Goal: Task Accomplishment & Management: Complete application form

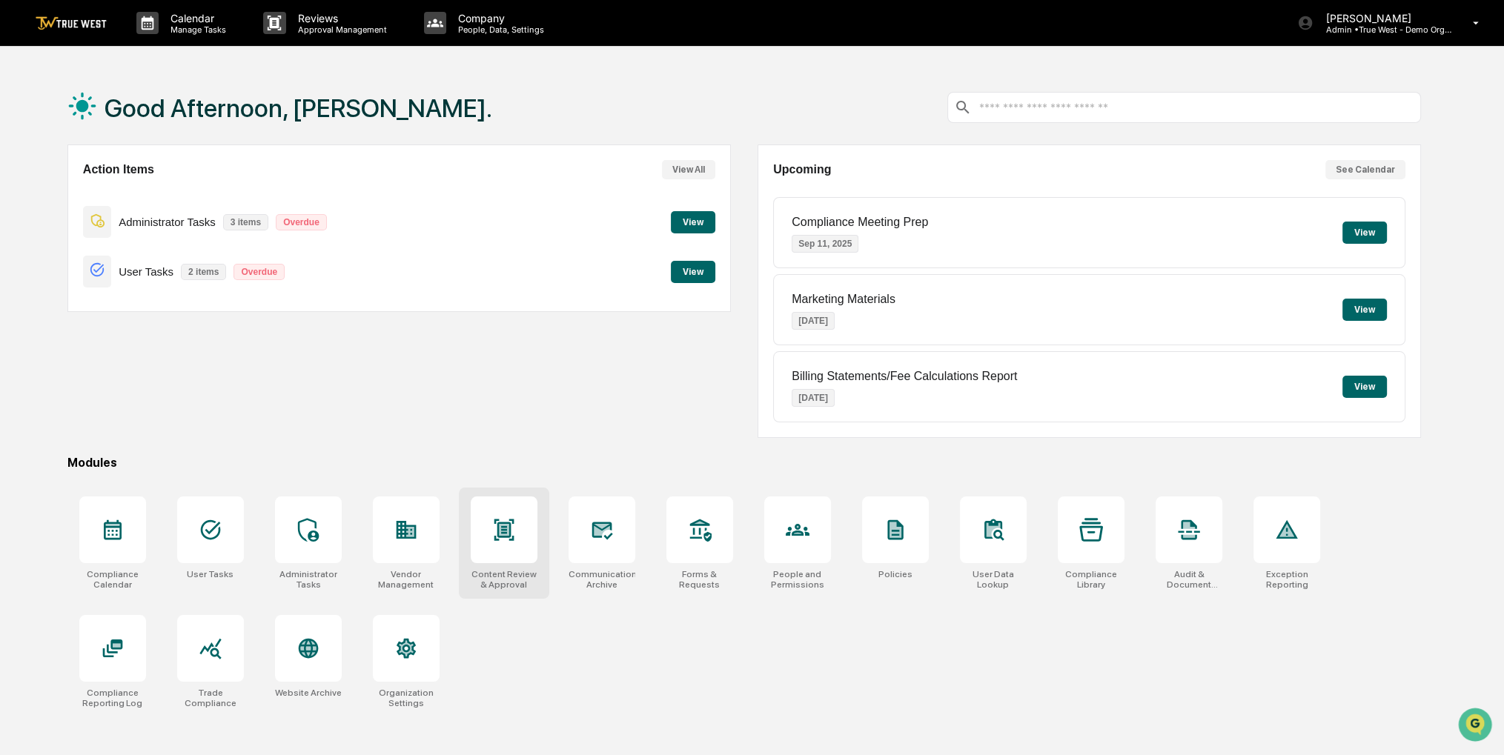
click at [504, 554] on div at bounding box center [504, 529] width 67 height 67
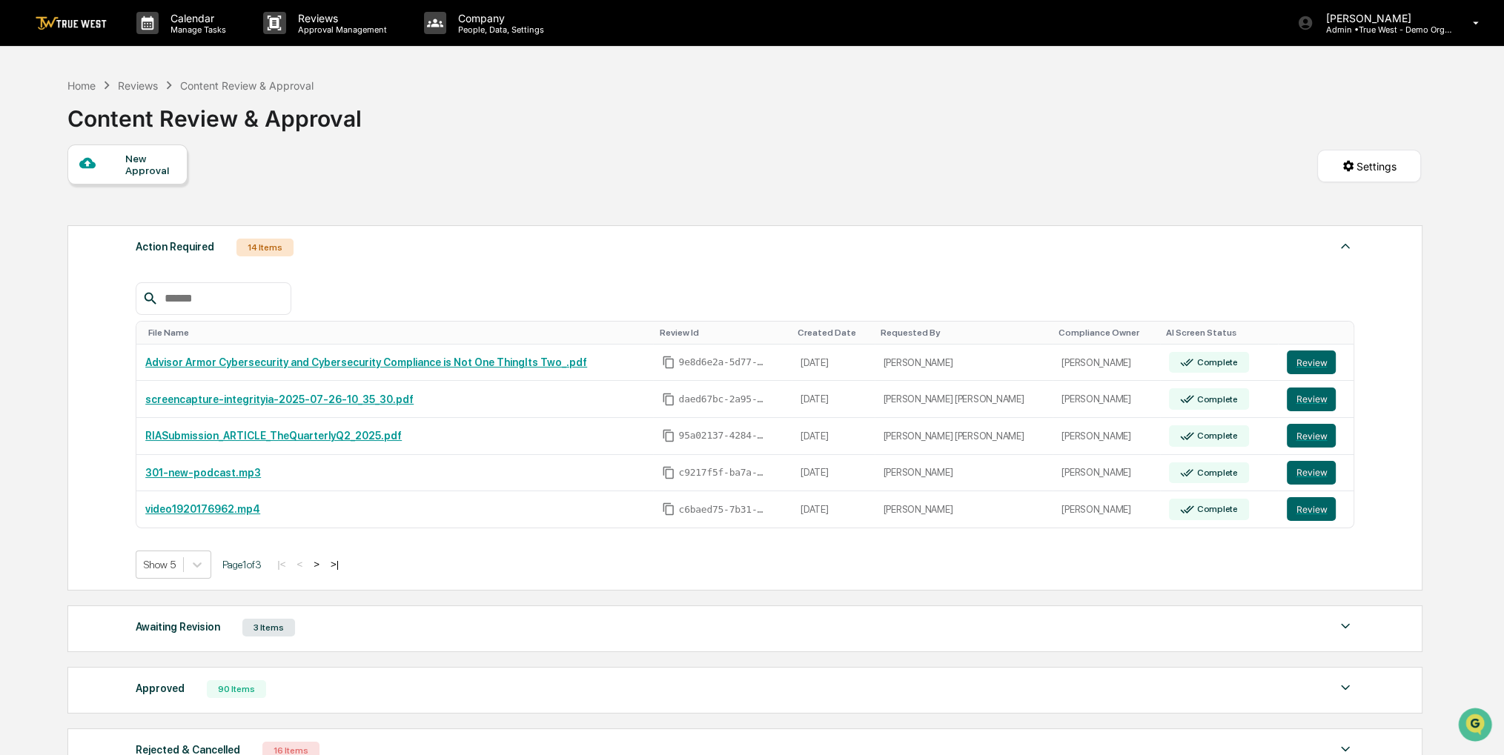
click at [168, 162] on div "New Approval" at bounding box center [150, 165] width 50 height 24
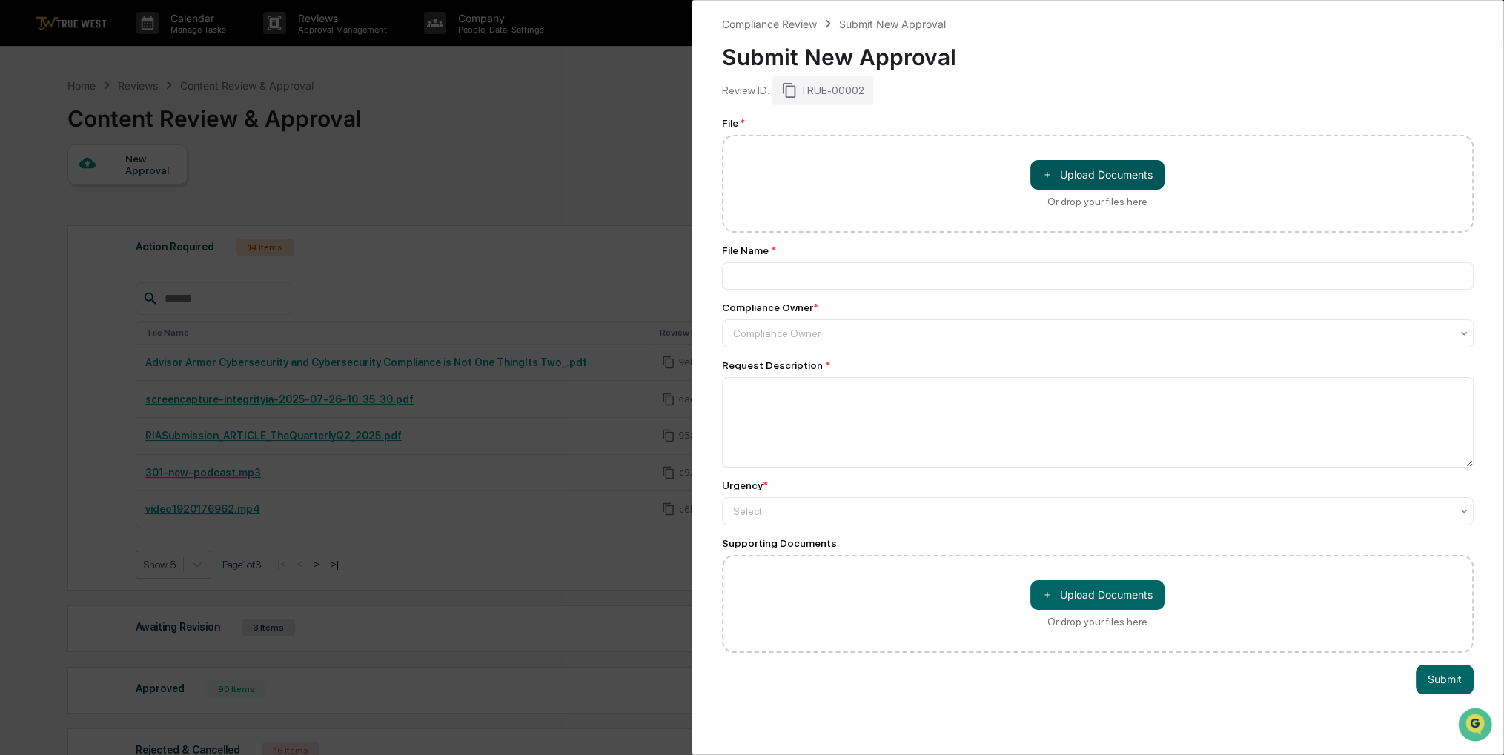
click at [1156, 172] on button "＋ Upload Documents" at bounding box center [1097, 175] width 134 height 30
type input "**********"
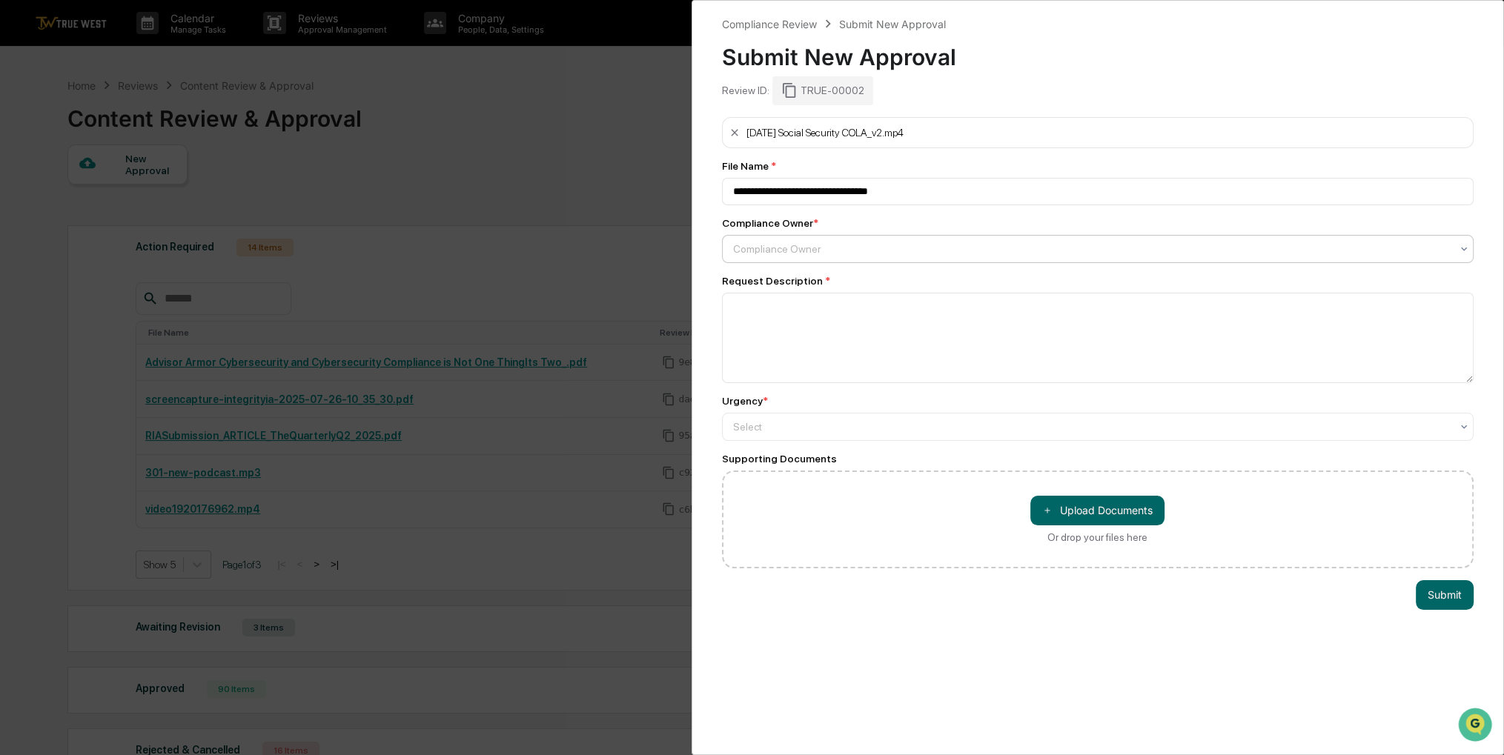
click at [848, 263] on div "Compliance Owner" at bounding box center [1098, 249] width 752 height 28
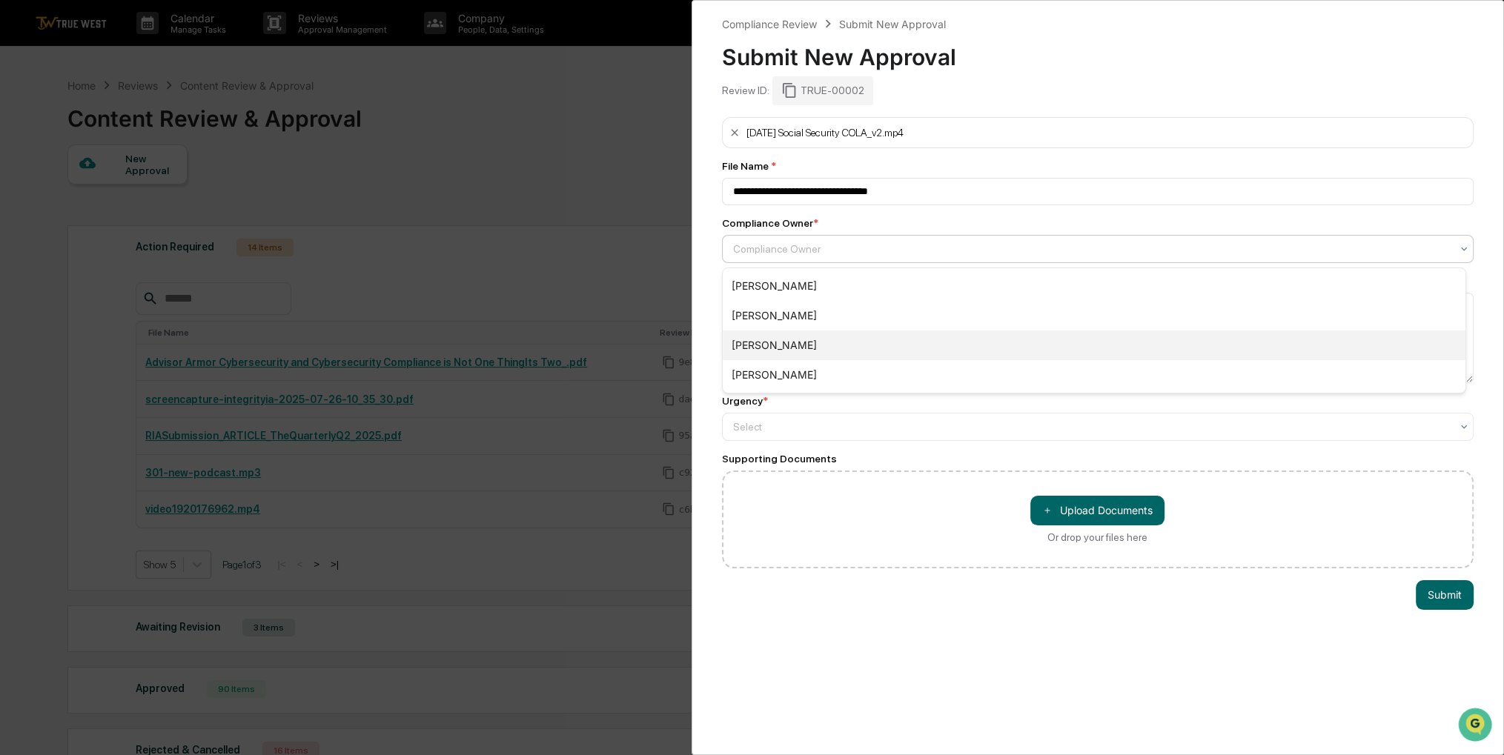
click at [809, 342] on div "[PERSON_NAME]" at bounding box center [1093, 345] width 742 height 30
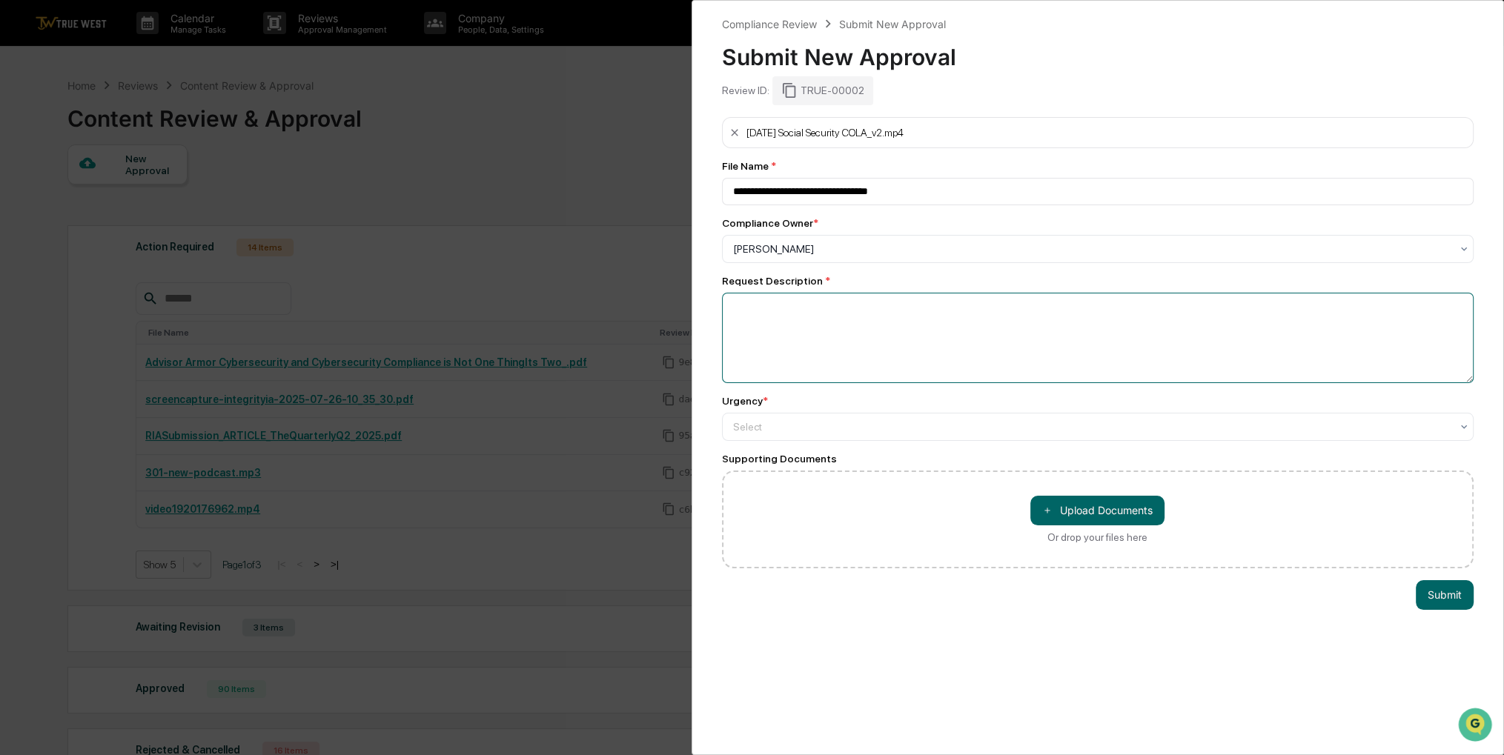
click at [836, 339] on textarea at bounding box center [1098, 338] width 752 height 90
type textarea "*"
type textarea "*****"
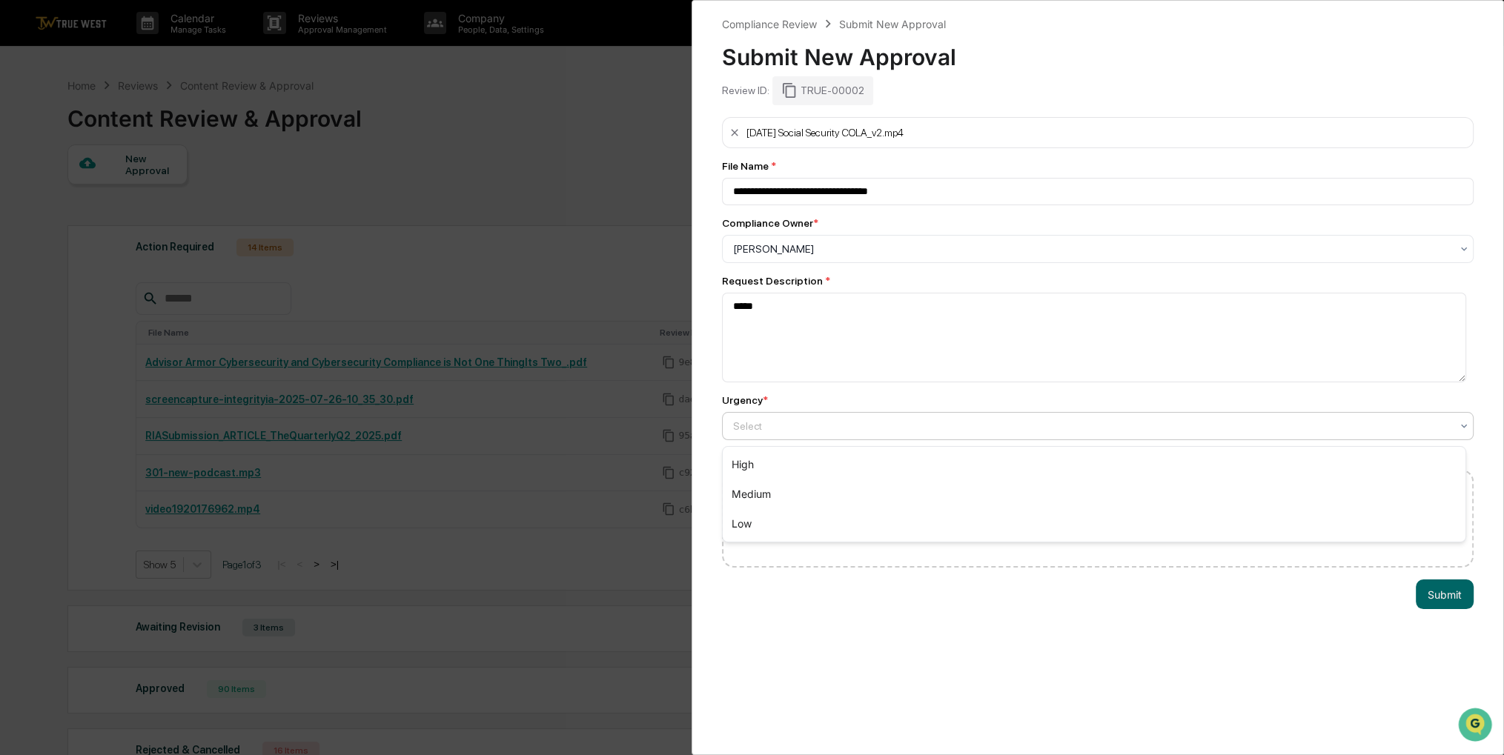
click at [809, 428] on div at bounding box center [1092, 426] width 718 height 15
click at [795, 499] on div "Medium" at bounding box center [1093, 494] width 742 height 30
click at [1443, 596] on button "Submit" at bounding box center [1444, 594] width 58 height 30
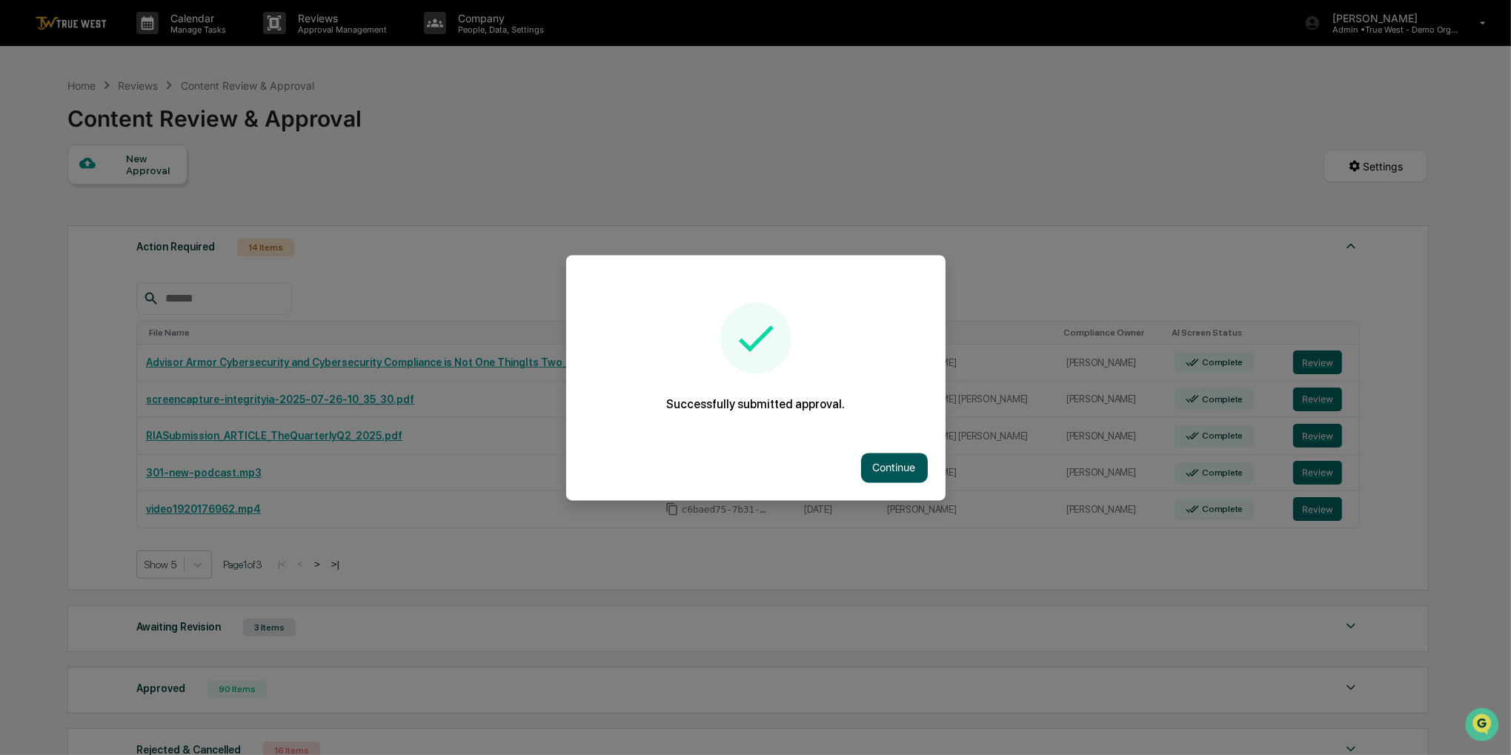
click at [913, 468] on button "Continue" at bounding box center [894, 468] width 67 height 30
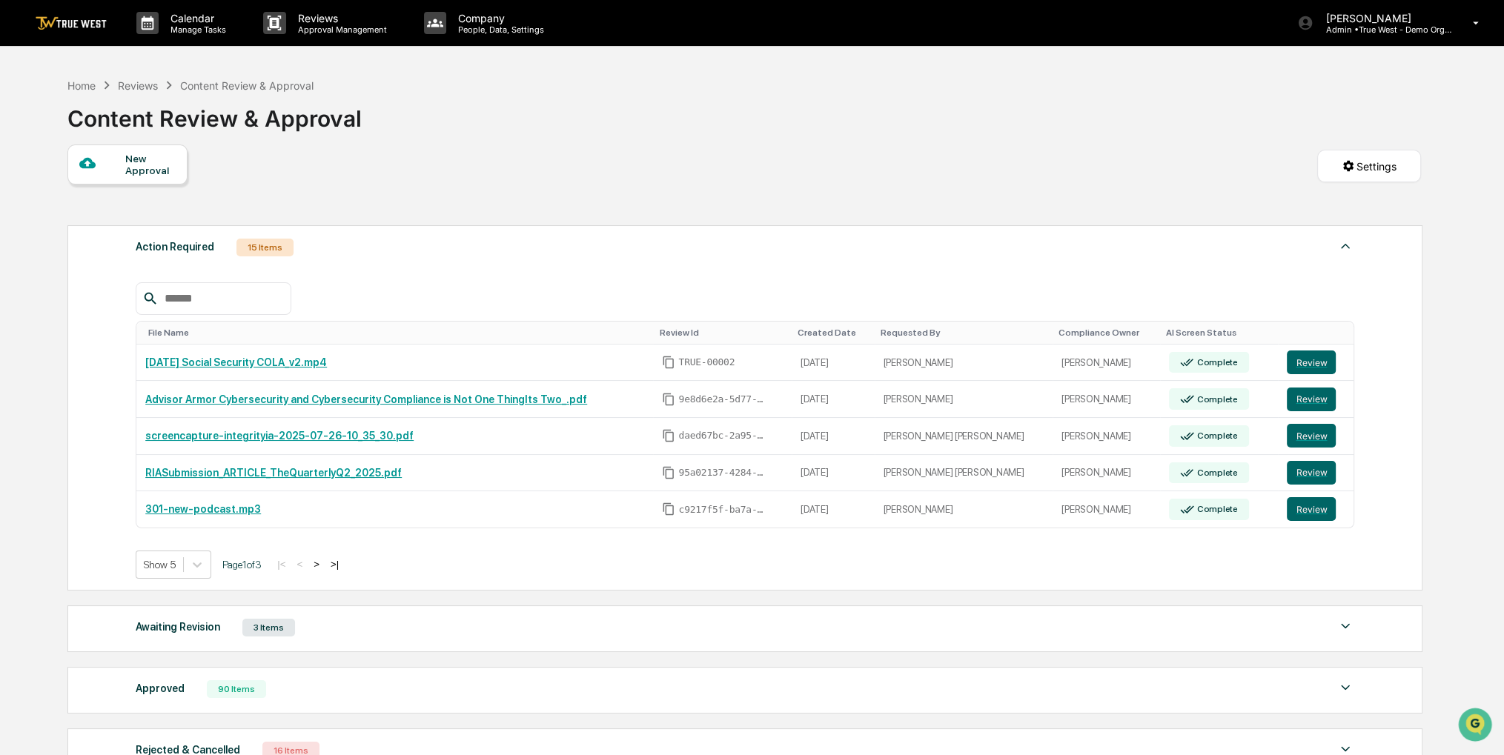
drag, startPoint x: 775, startPoint y: 160, endPoint x: 753, endPoint y: 121, distance: 45.1
click at [747, 119] on div "Home Reviews Content Review & Approval Content Review & Approval" at bounding box center [743, 107] width 1353 height 74
click at [79, 87] on div "Home" at bounding box center [81, 85] width 28 height 13
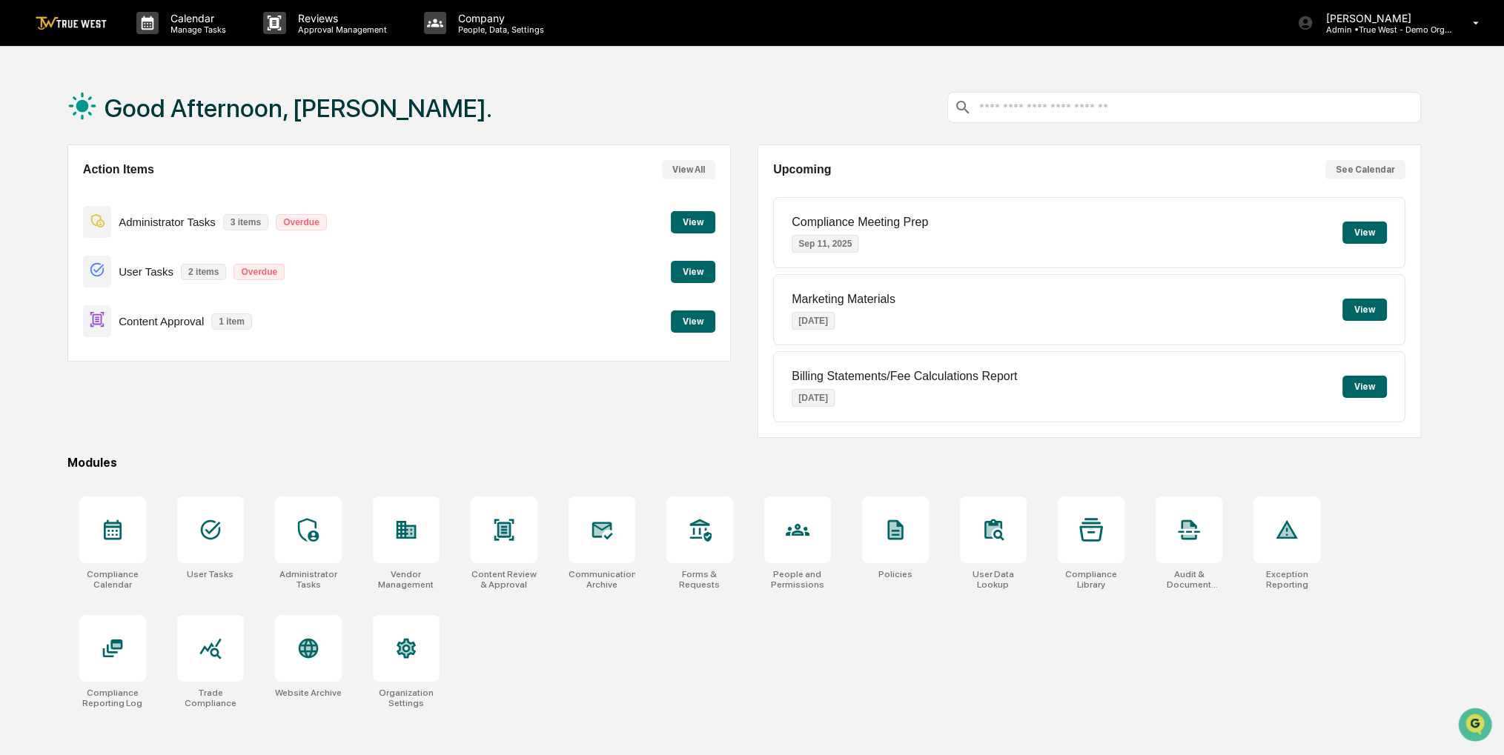
click at [707, 328] on button "View" at bounding box center [693, 321] width 44 height 22
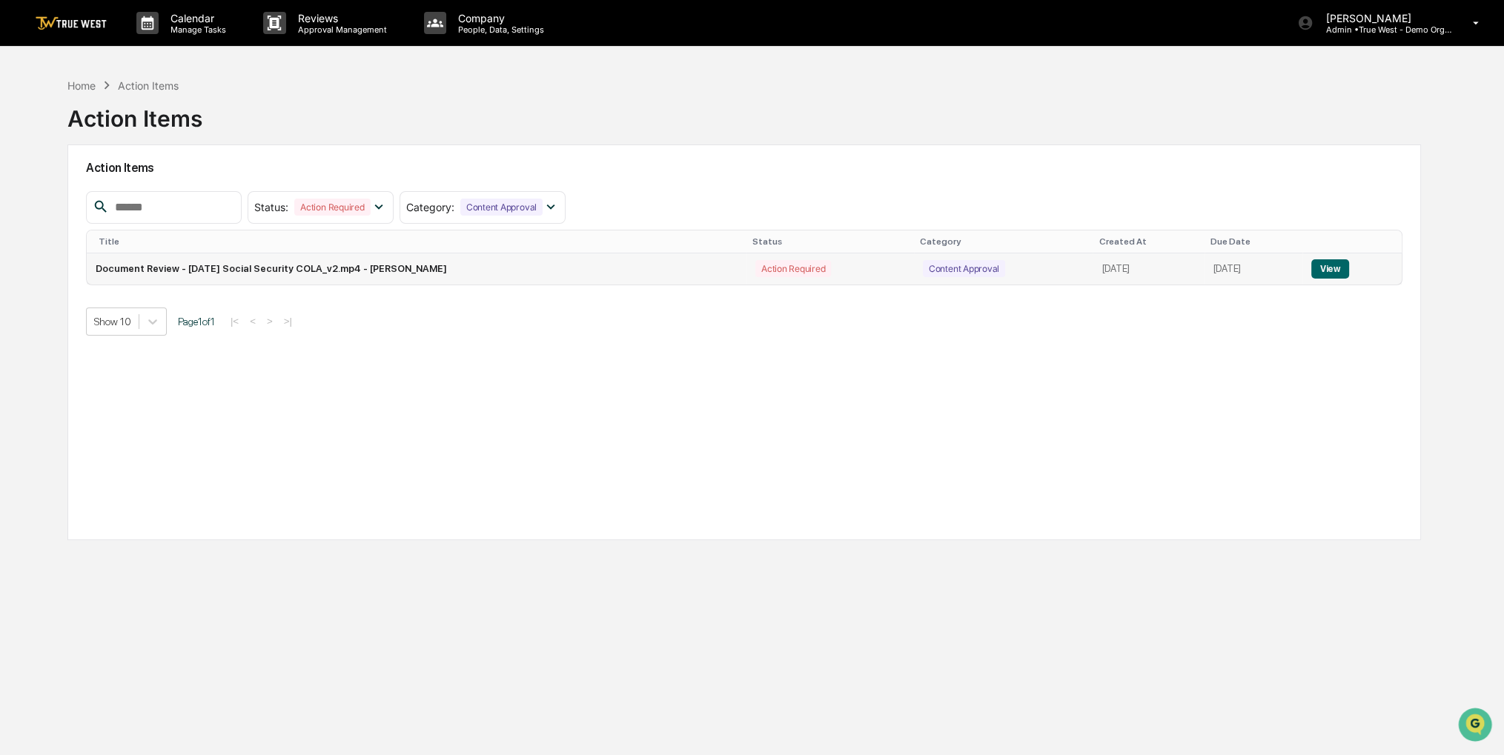
click at [1337, 268] on button "View" at bounding box center [1330, 268] width 38 height 19
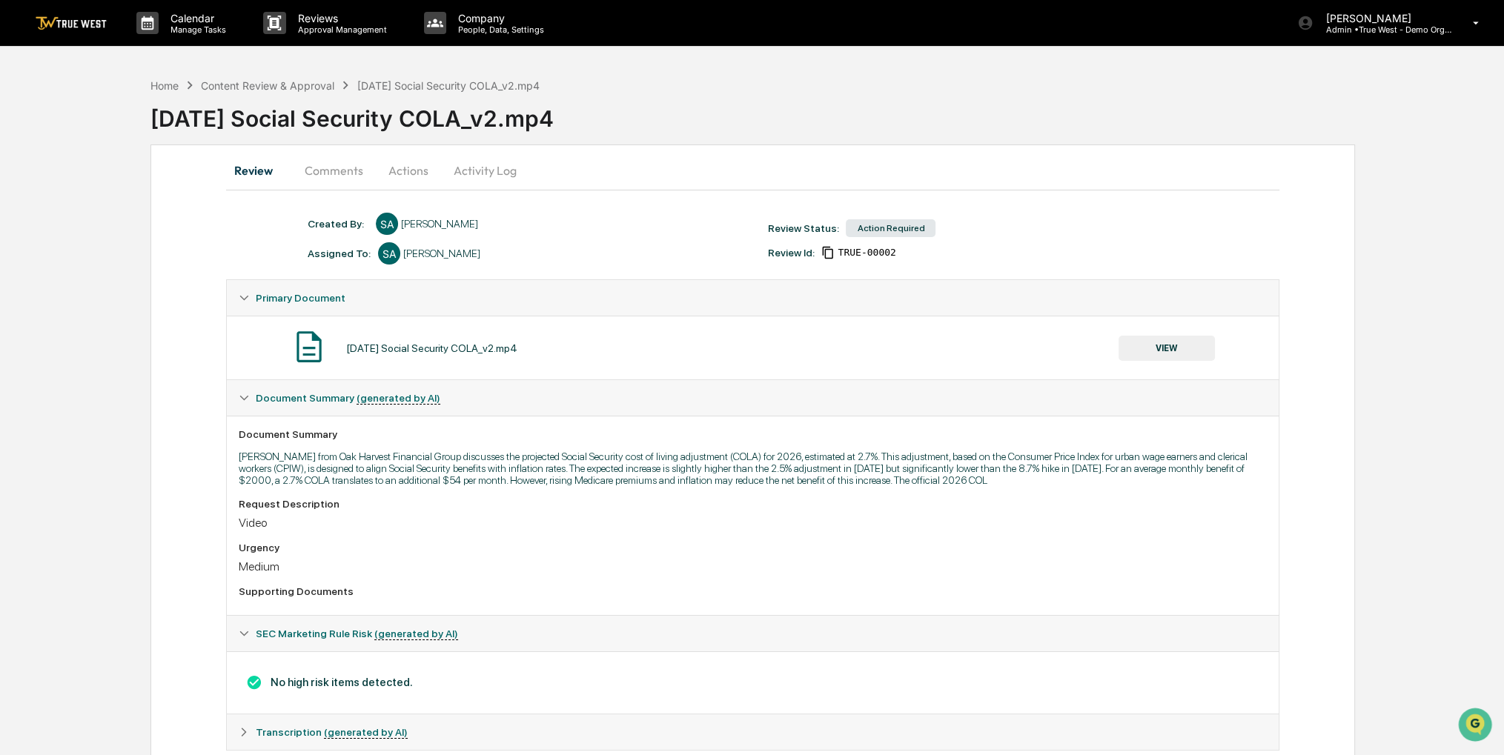
click at [419, 173] on button "Actions" at bounding box center [408, 171] width 67 height 36
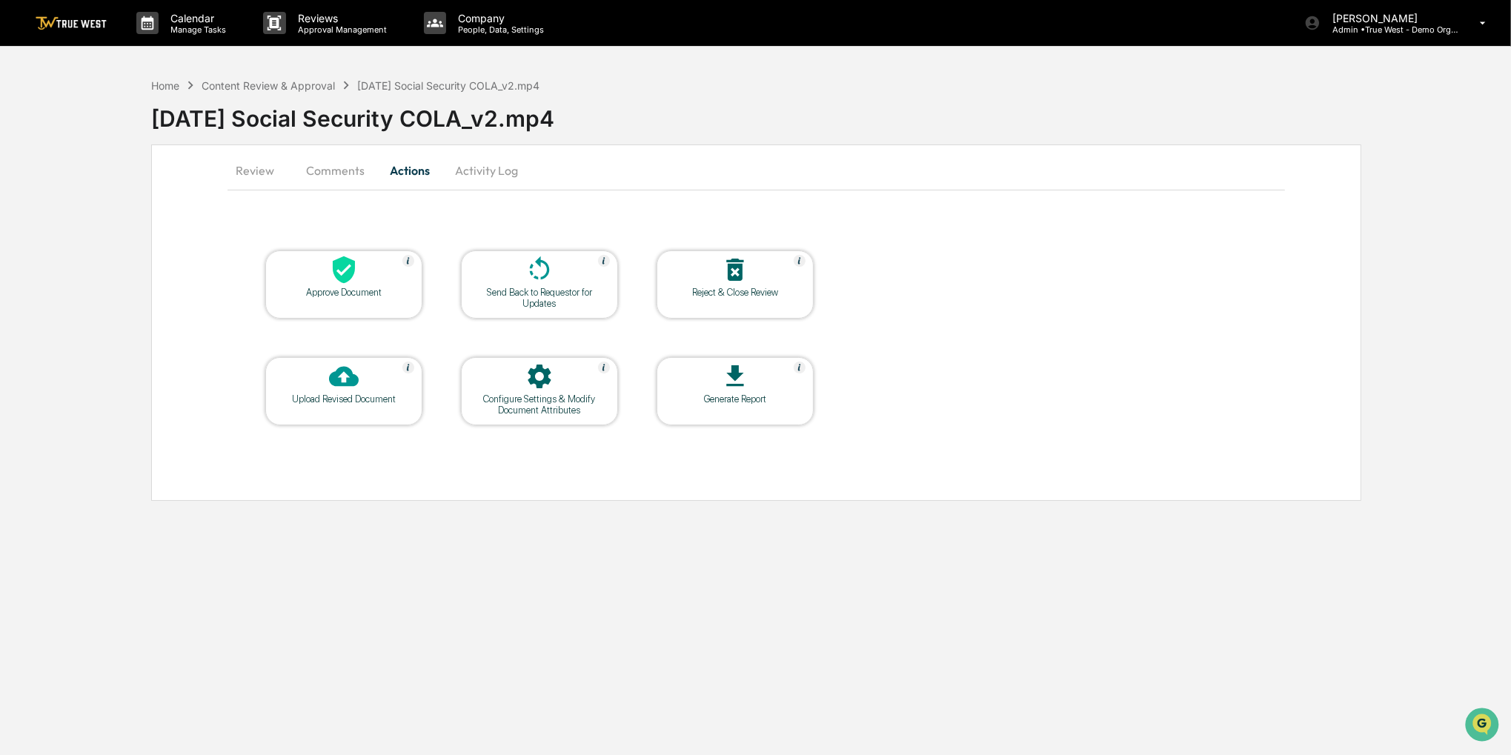
click at [345, 288] on div "Approve Document" at bounding box center [343, 292] width 133 height 11
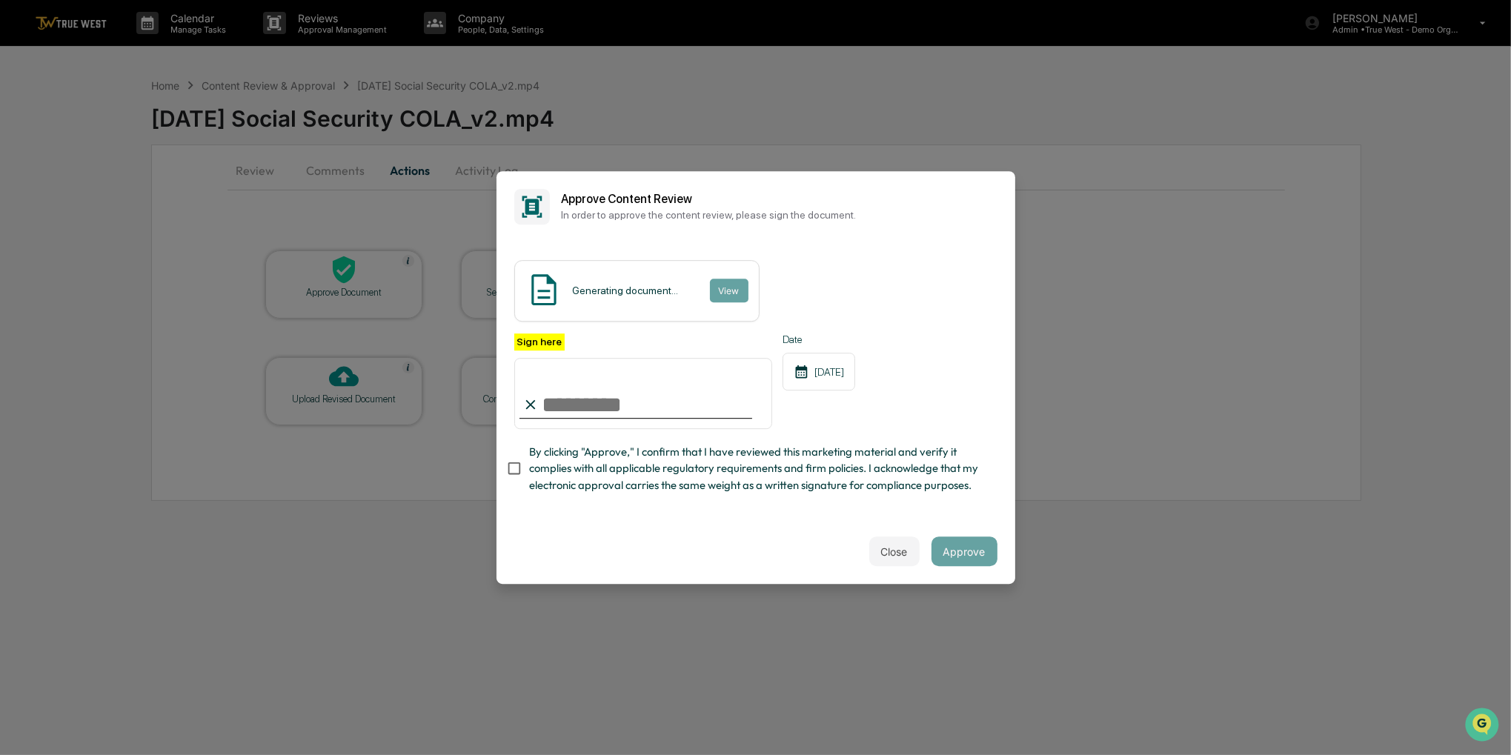
click at [554, 474] on span "By clicking "Approve," I confirm that I have reviewed this marketing material a…" at bounding box center [757, 469] width 456 height 50
click at [588, 409] on input "Sign here" at bounding box center [643, 393] width 259 height 71
type input "**********"
click at [968, 561] on button "Approve" at bounding box center [964, 551] width 66 height 30
